Goal: Information Seeking & Learning: Learn about a topic

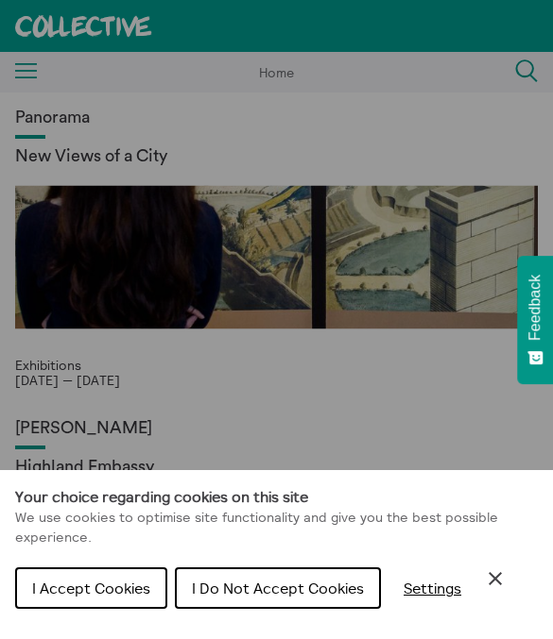
click at [68, 577] on button "I Accept Cookies" at bounding box center [91, 589] width 152 height 42
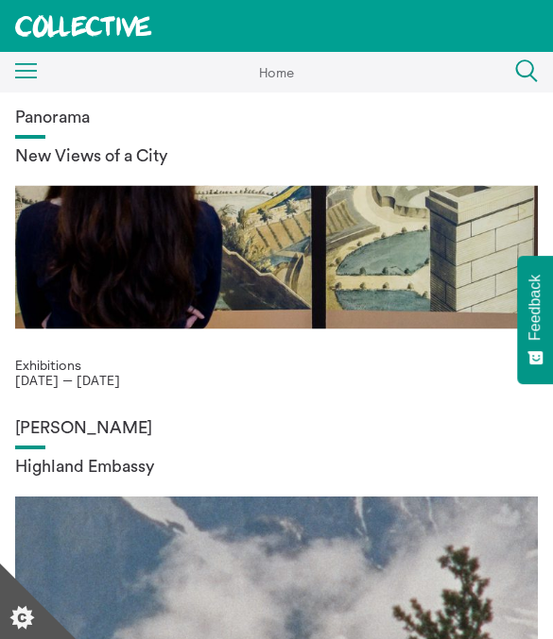
click at [11, 50] on link at bounding box center [83, 26] width 167 height 52
click at [13, 78] on div "Menu Close" at bounding box center [19, 73] width 38 height 34
click at [20, 70] on rect at bounding box center [26, 71] width 23 height 2
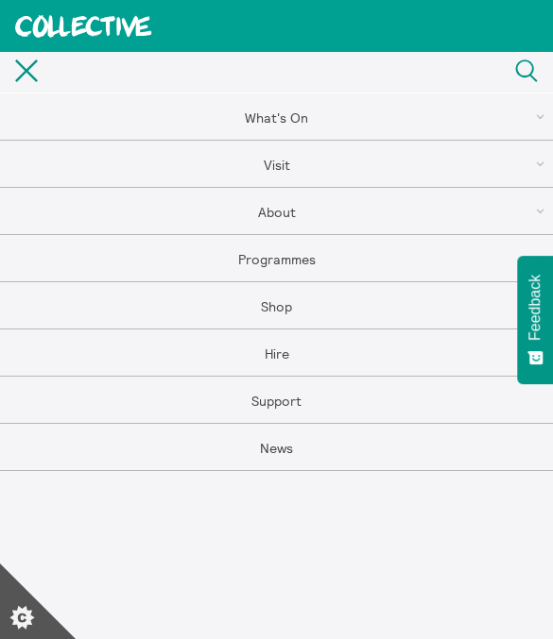
click at [284, 221] on link "About" at bounding box center [276, 211] width 553 height 47
click at [270, 158] on link "About" at bounding box center [276, 164] width 553 height 47
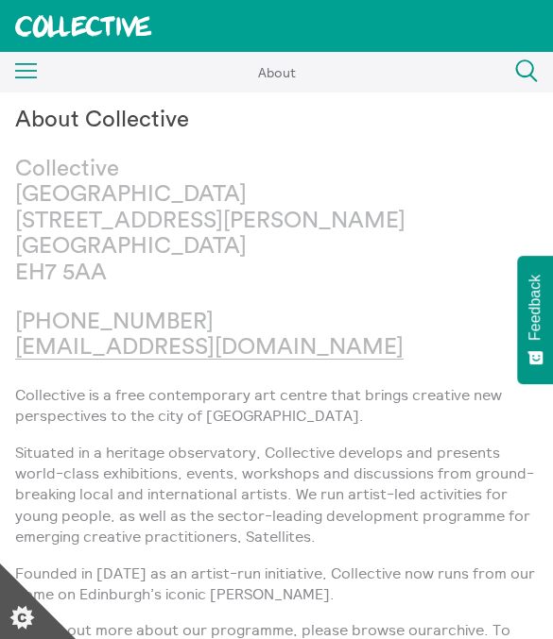
click at [282, 209] on p "Collective City Observatory 38 Calton Hill Edinburgh EH7 5AA" at bounding box center [268, 222] width 507 height 130
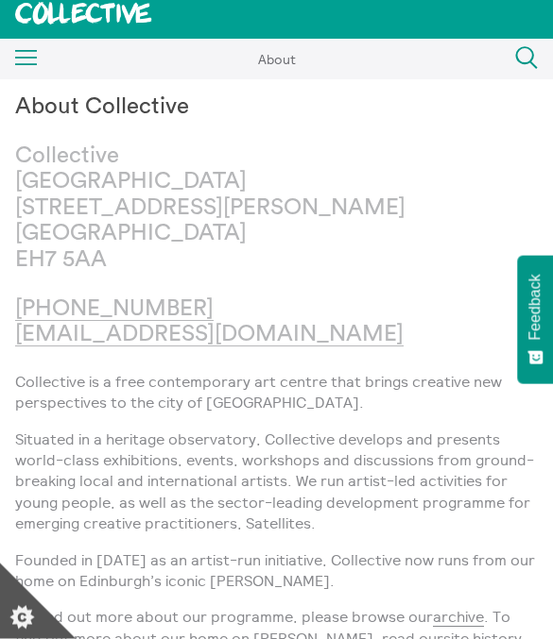
scroll to position [12, 0]
click at [133, 18] on icon at bounding box center [83, 14] width 137 height 23
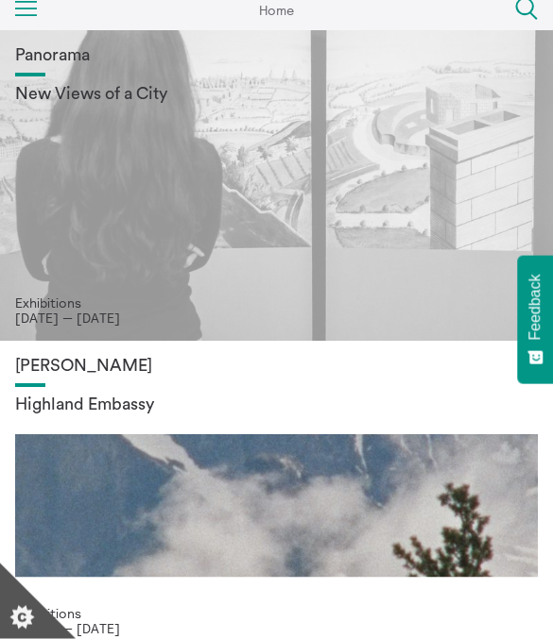
scroll to position [62, 0]
click at [60, 194] on div "Panorama New Views of a City" at bounding box center [276, 170] width 522 height 250
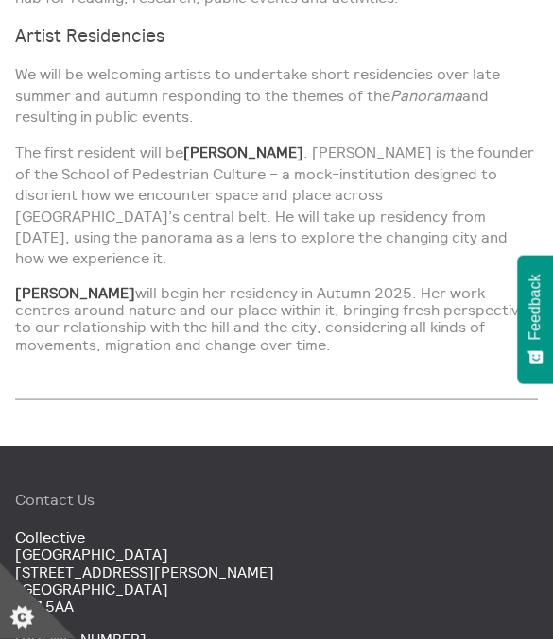
scroll to position [1353, 0]
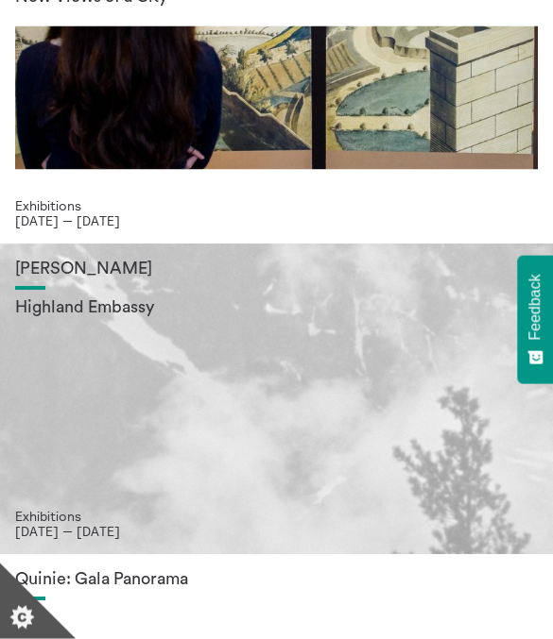
scroll to position [160, 0]
click at [49, 453] on div "[PERSON_NAME] Highland Embassy" at bounding box center [276, 384] width 522 height 250
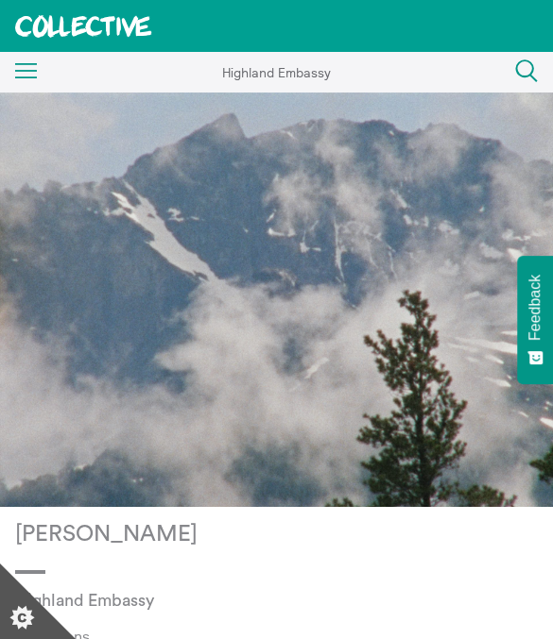
click at [11, 74] on div "Menu Close" at bounding box center [19, 73] width 38 height 34
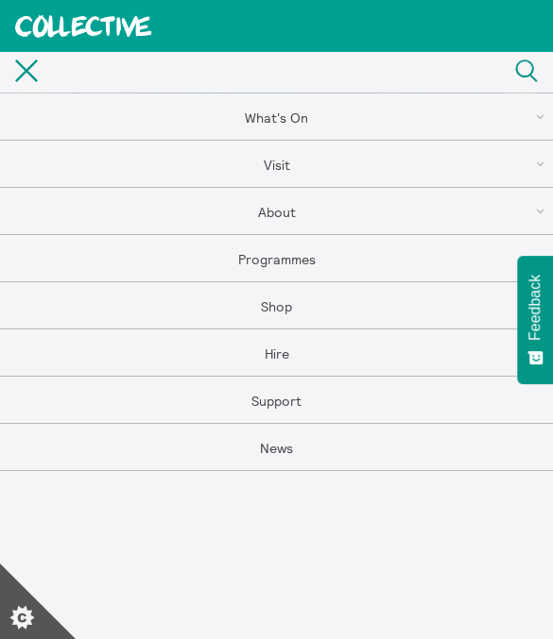
click at [278, 221] on link "About" at bounding box center [276, 211] width 553 height 47
click at [253, 203] on link "About Us" at bounding box center [276, 211] width 553 height 47
